Goal: Navigation & Orientation: Find specific page/section

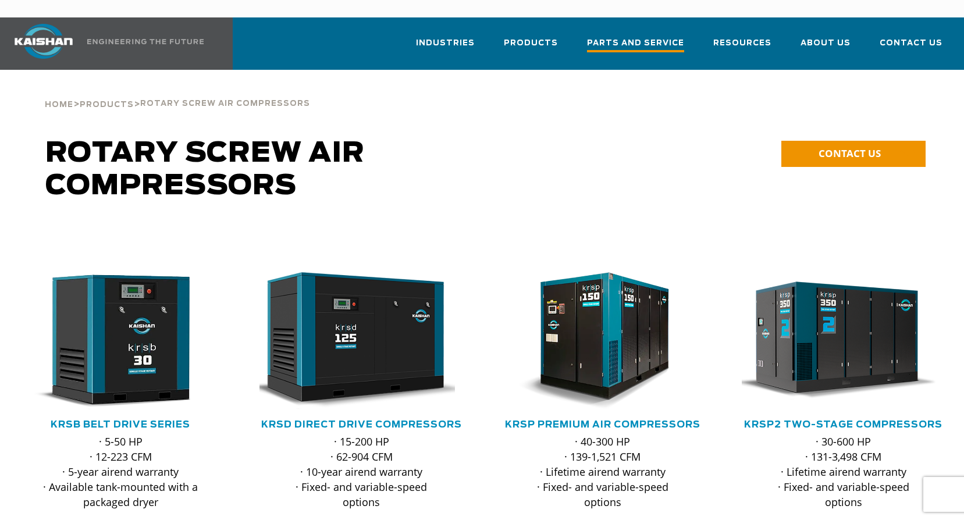
click at [639, 37] on span "Parts and Service" at bounding box center [635, 45] width 97 height 16
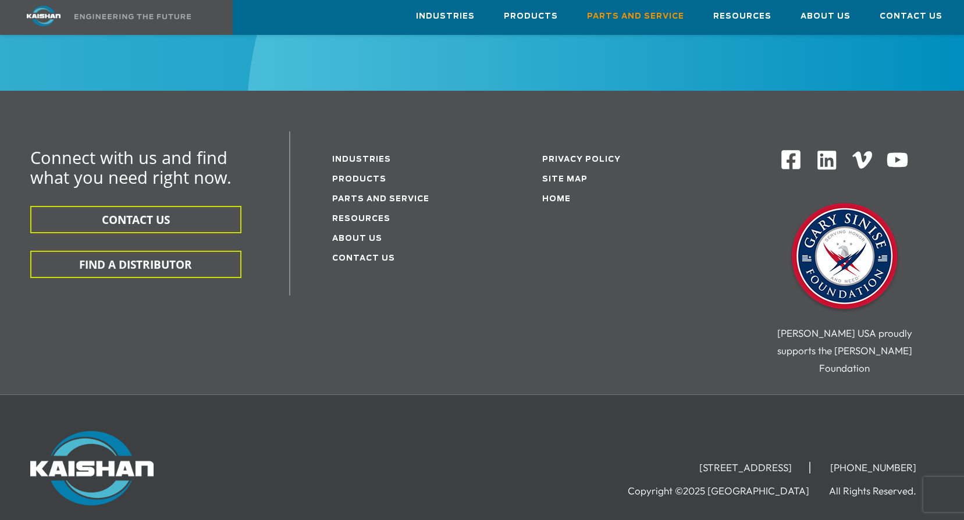
scroll to position [1222, 0]
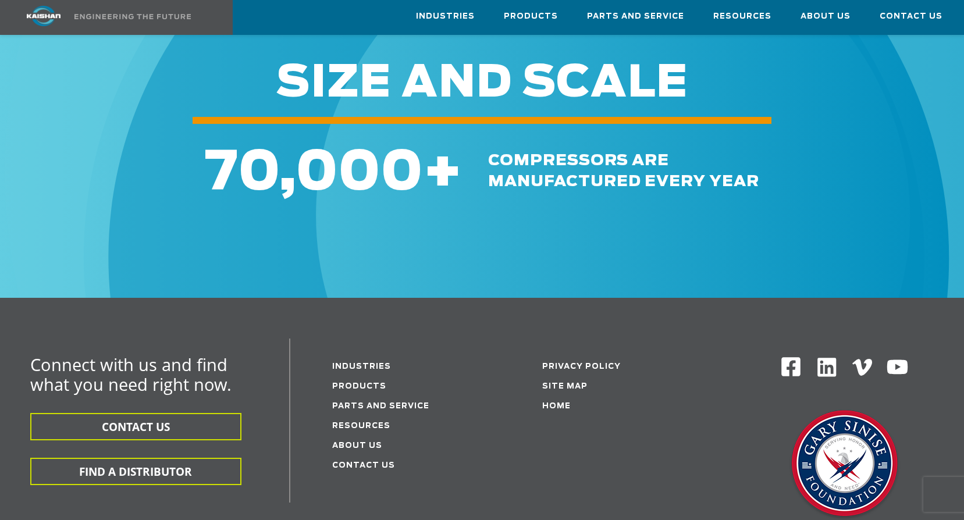
scroll to position [1513, 0]
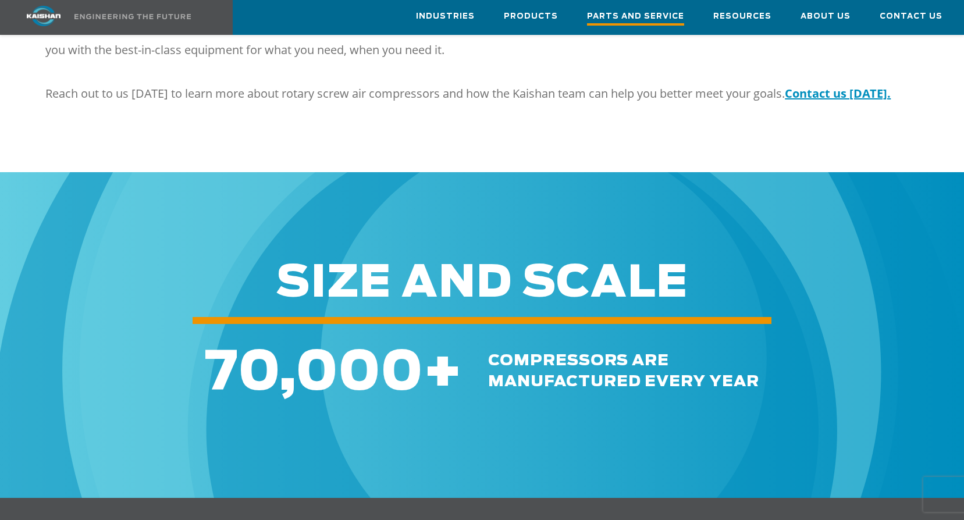
click at [623, 24] on span "Parts and Service" at bounding box center [635, 18] width 97 height 16
